Goal: Navigation & Orientation: Find specific page/section

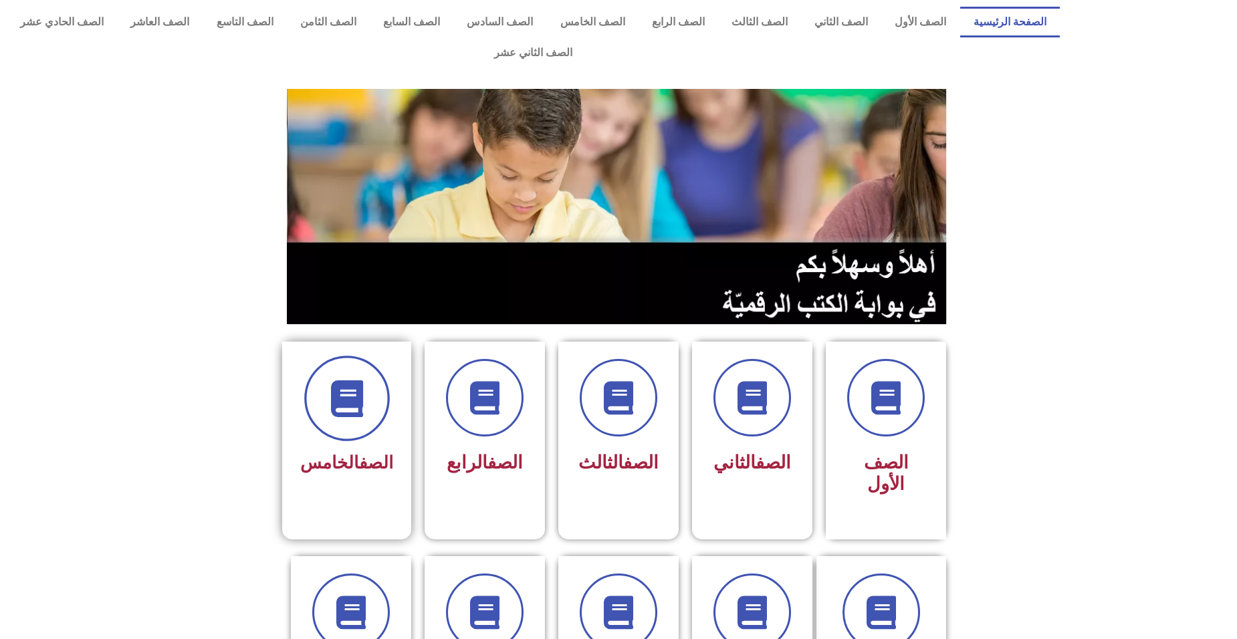
click at [345, 380] on icon at bounding box center [346, 398] width 37 height 37
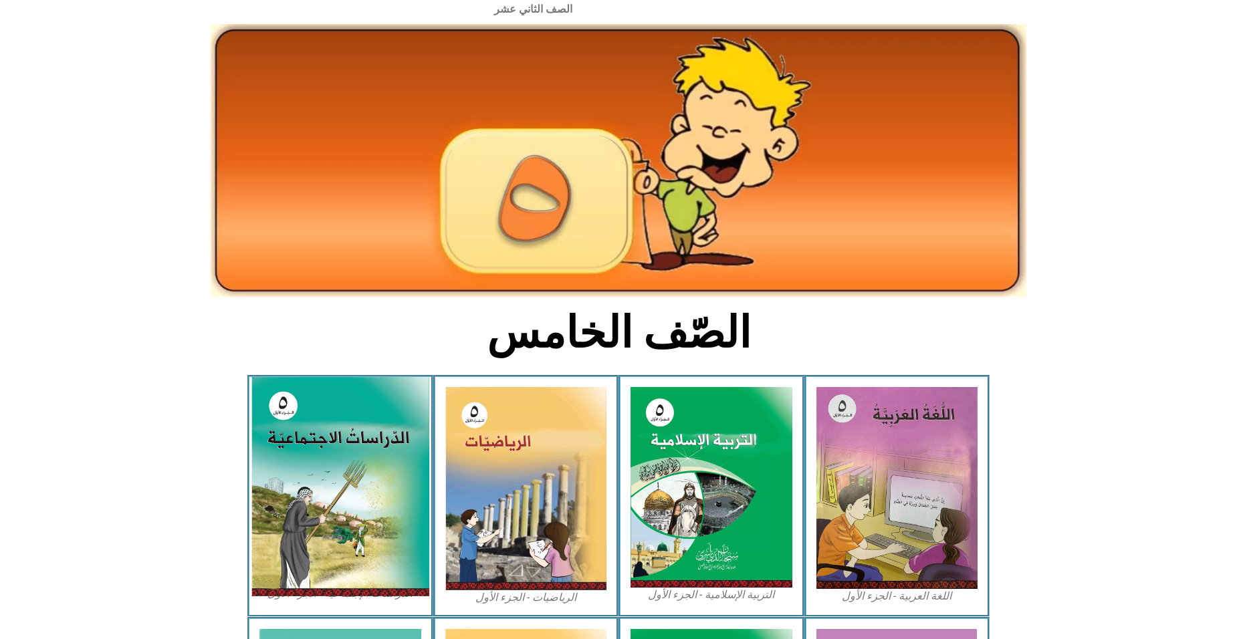
scroll to position [67, 0]
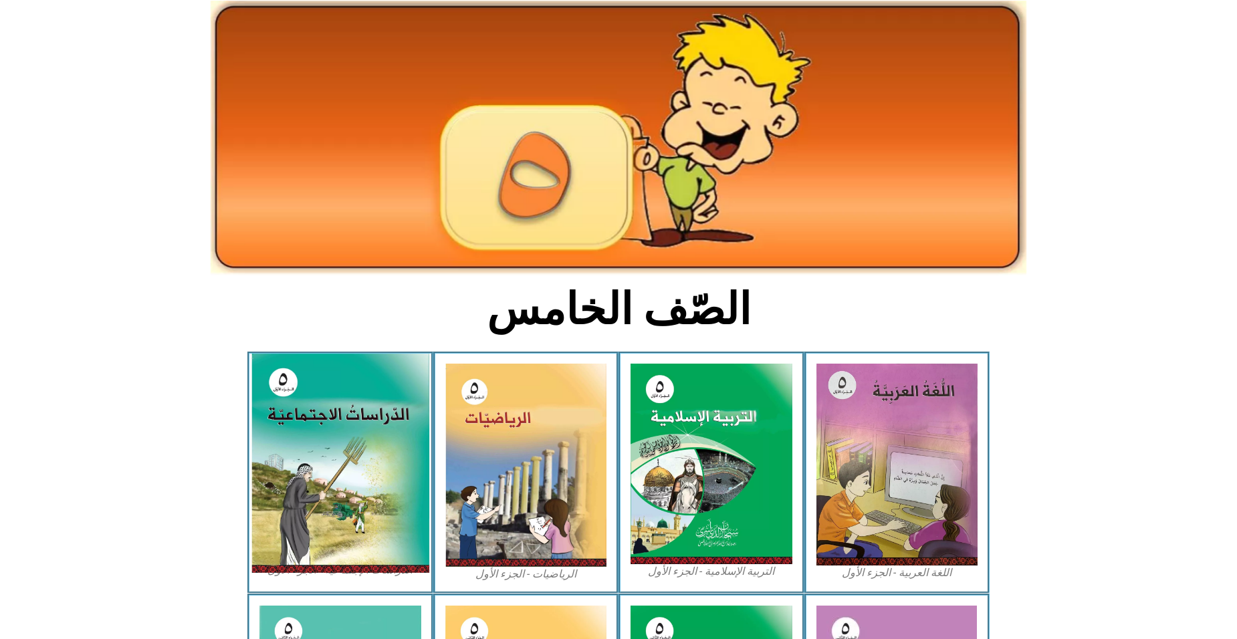
click at [398, 401] on img at bounding box center [340, 463] width 178 height 219
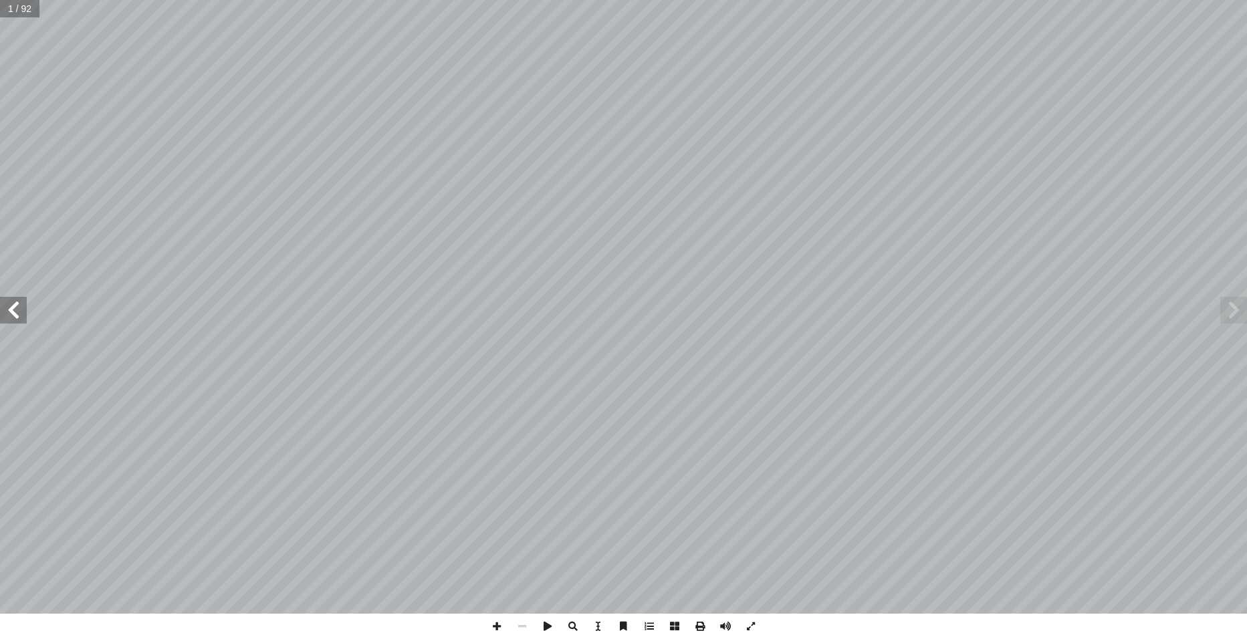
click at [15, 321] on span at bounding box center [13, 310] width 27 height 27
click at [15, 320] on span at bounding box center [13, 310] width 27 height 27
click at [15, 316] on span at bounding box center [13, 310] width 27 height 27
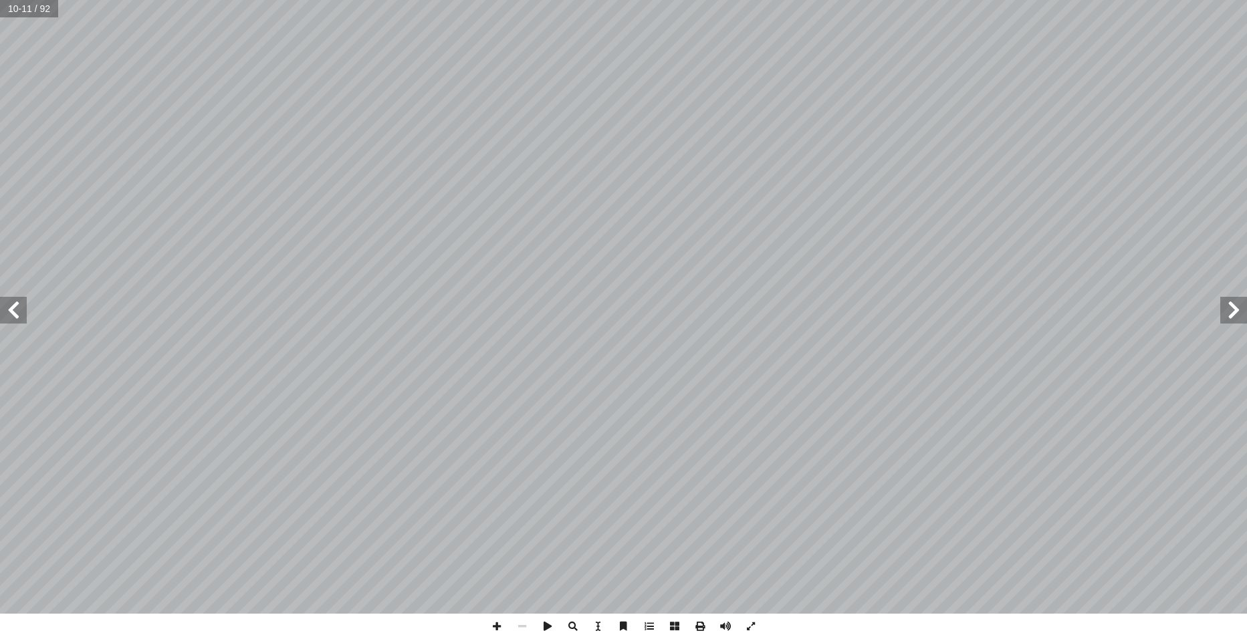
click at [19, 316] on span at bounding box center [13, 310] width 27 height 27
click at [1246, 88] on html "الصفحة الرئيسية الصف الأول الصف الثاني الصف الثالث الصف الرابع الصف الخامس الصف…" at bounding box center [623, 44] width 1247 height 88
click at [1236, 305] on span at bounding box center [1233, 310] width 27 height 27
